Goal: Use online tool/utility: Use online tool/utility

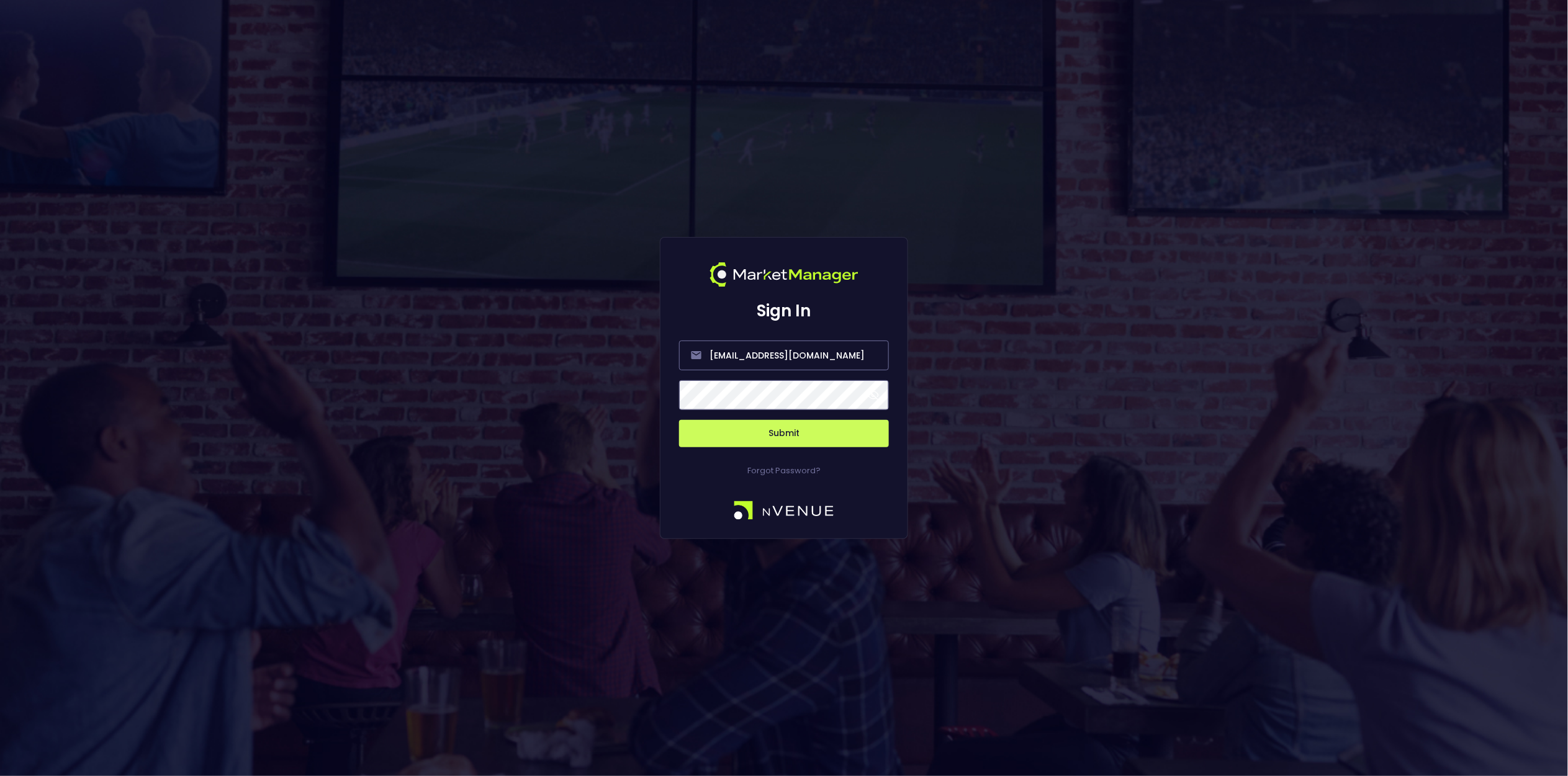
click at [779, 430] on button "Submit" at bounding box center [783, 433] width 210 height 28
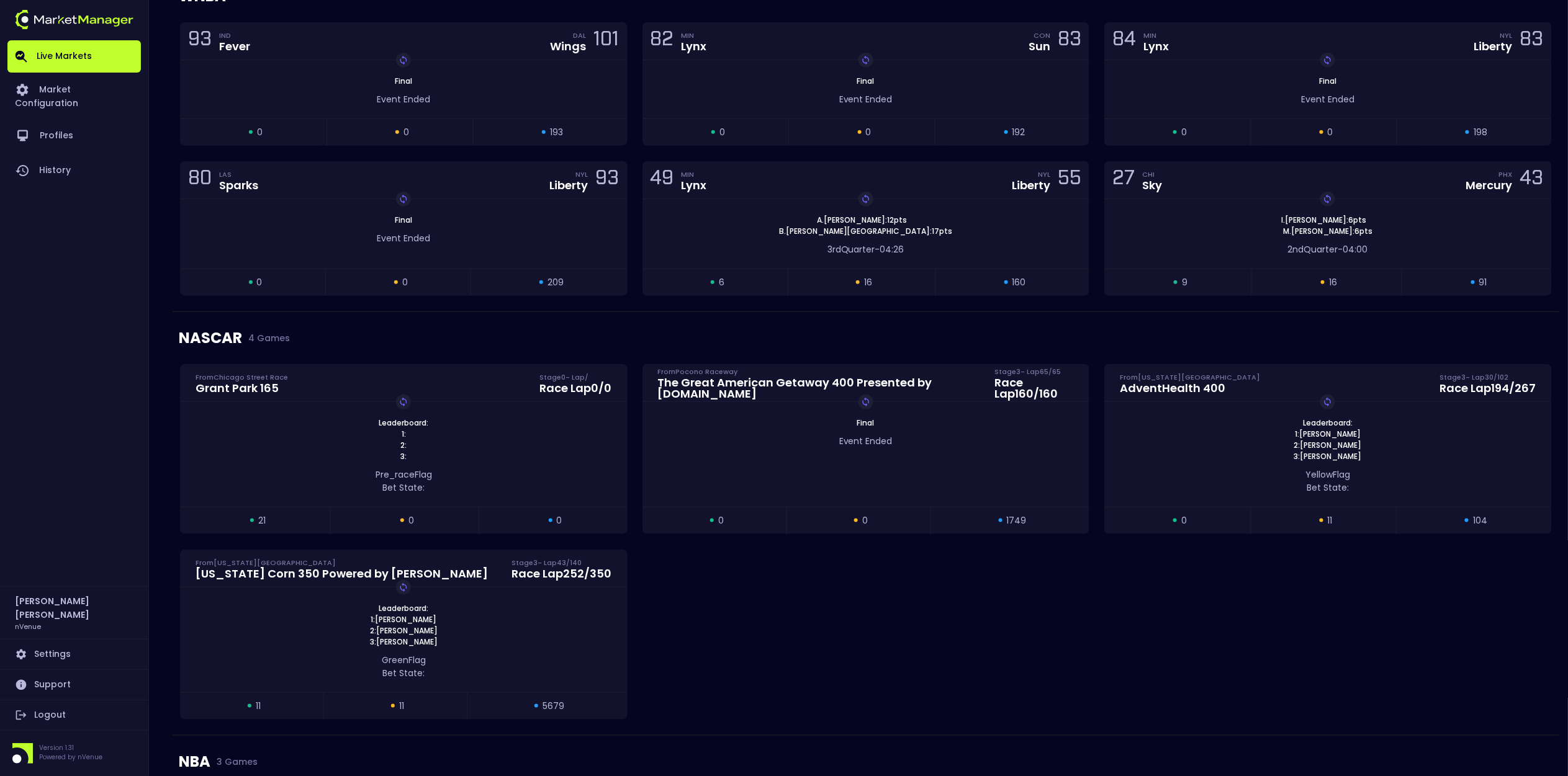
scroll to position [808, 0]
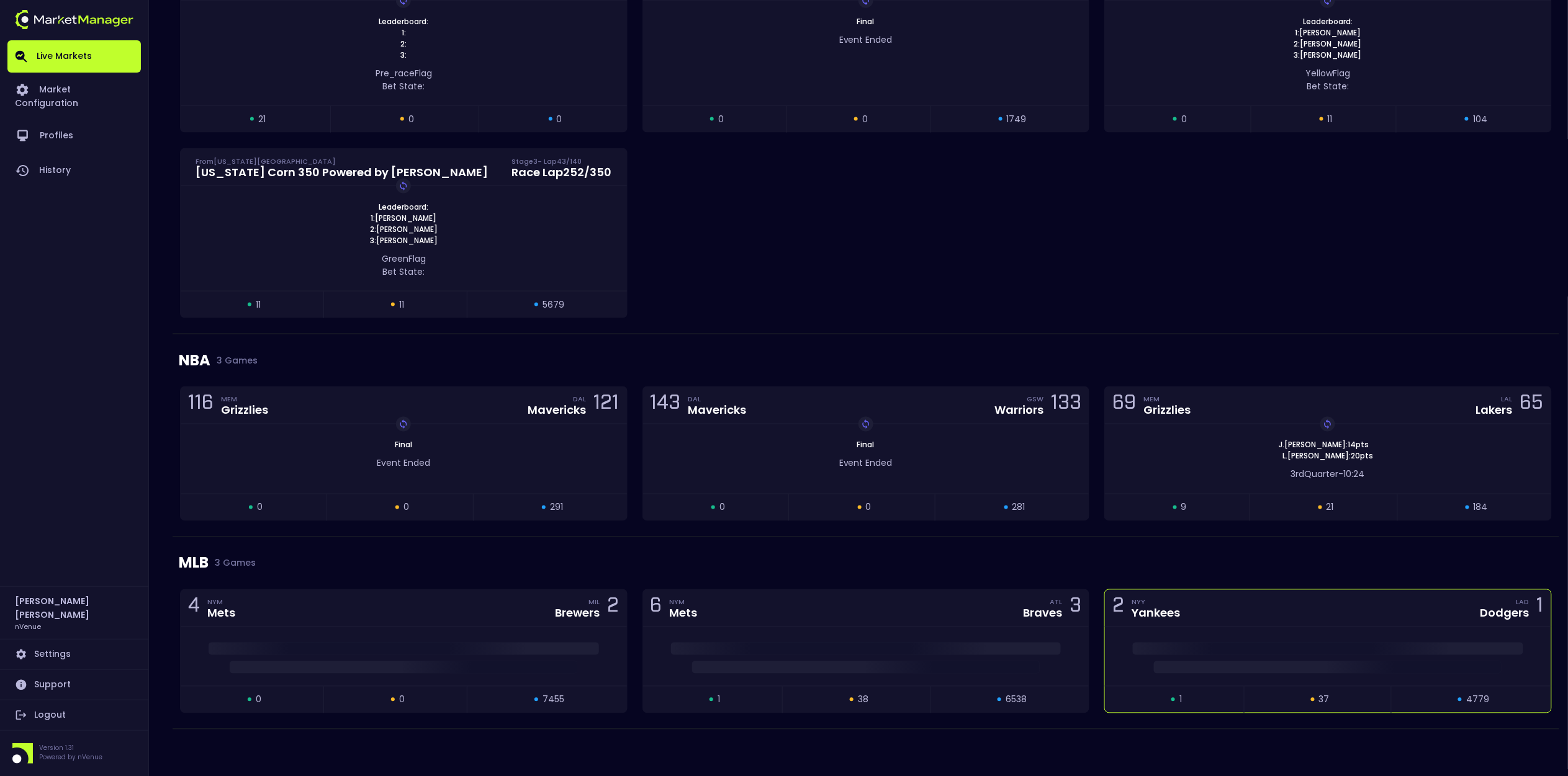
click at [1271, 640] on div at bounding box center [1327, 657] width 446 height 59
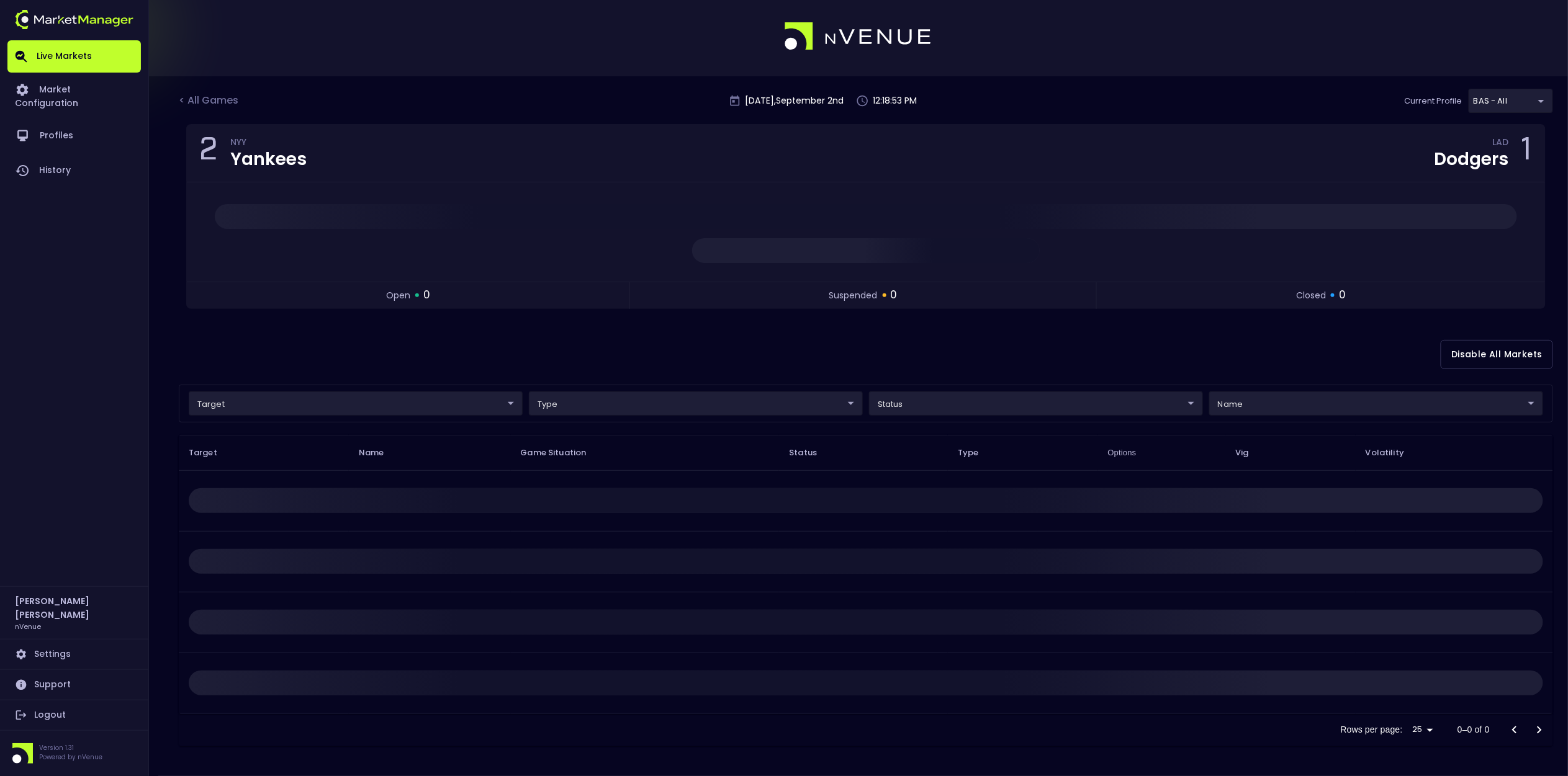
scroll to position [0, 0]
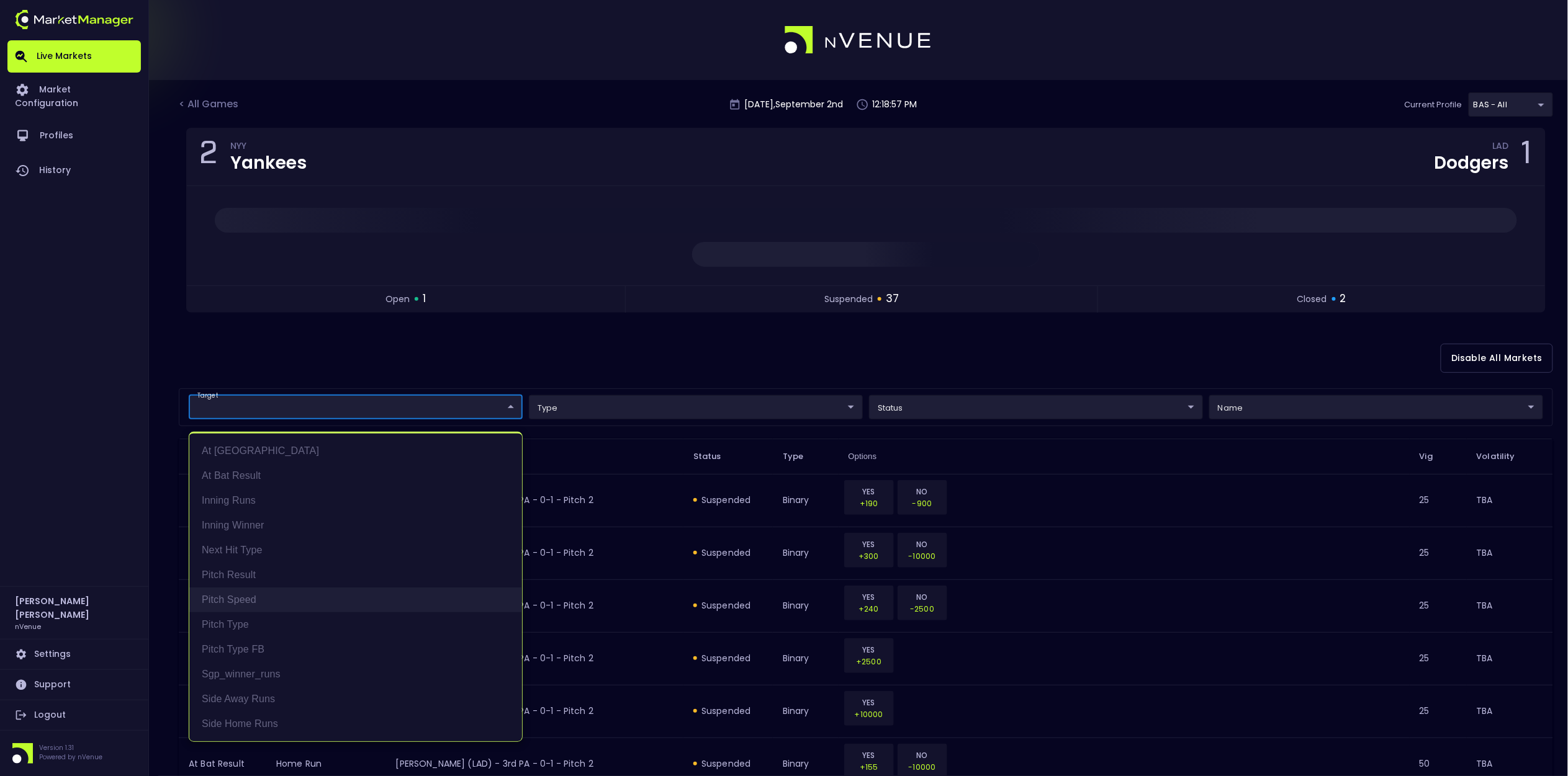
click at [289, 596] on li "Pitch Speed" at bounding box center [355, 600] width 332 height 25
type input "Pitch Speed"
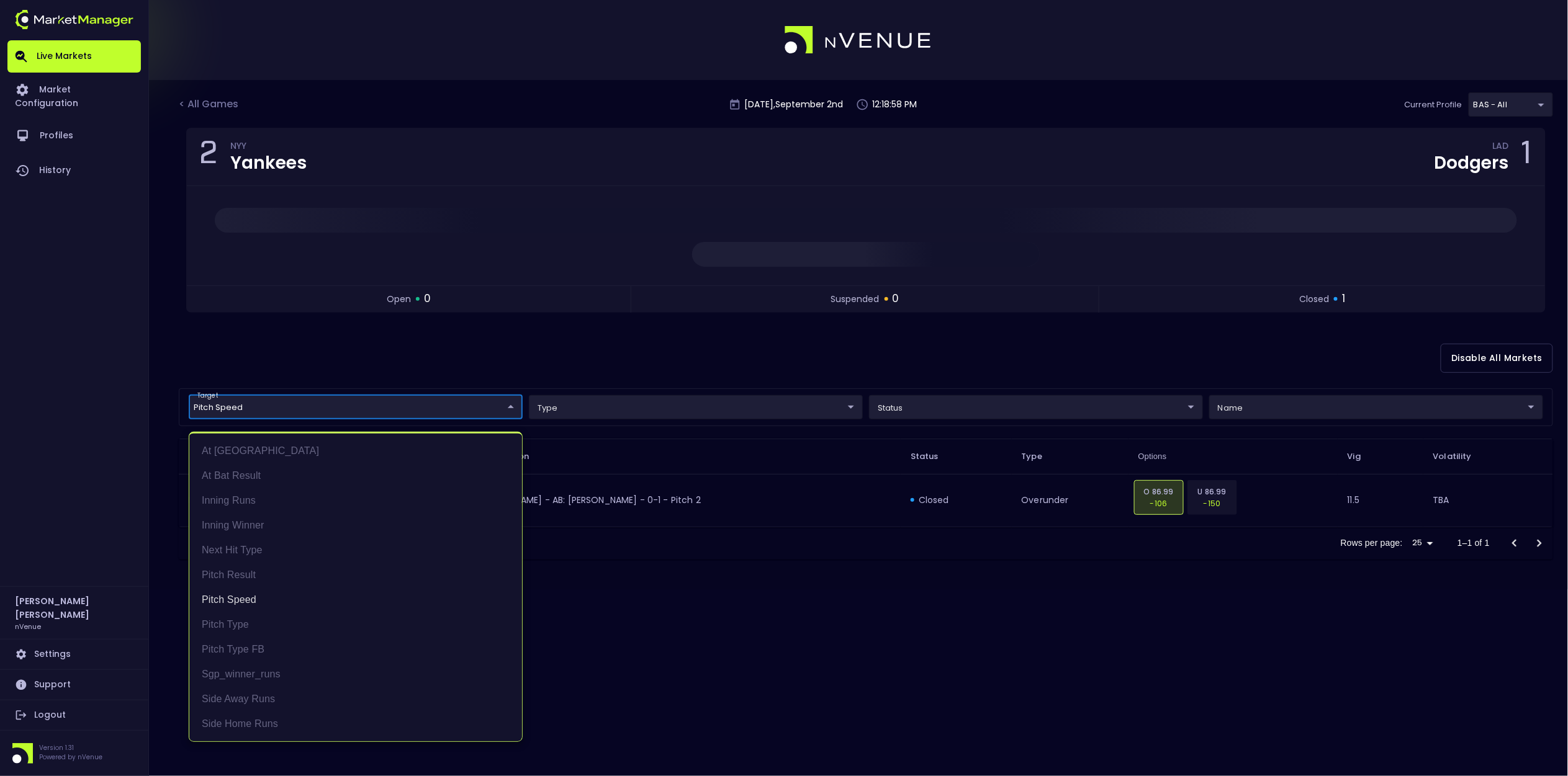
click at [793, 363] on div at bounding box center [784, 388] width 1568 height 776
